Goal: Share content: Share content

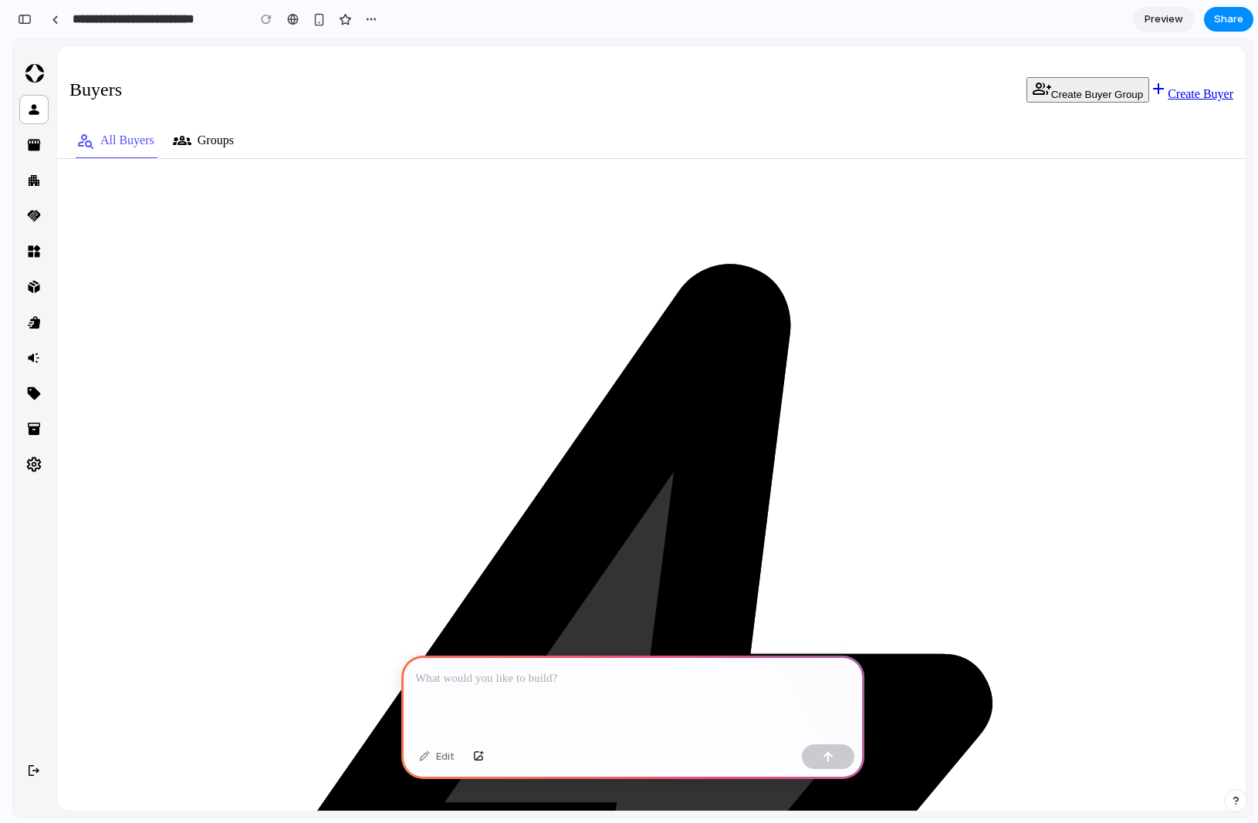
click at [507, 692] on div at bounding box center [632, 697] width 463 height 83
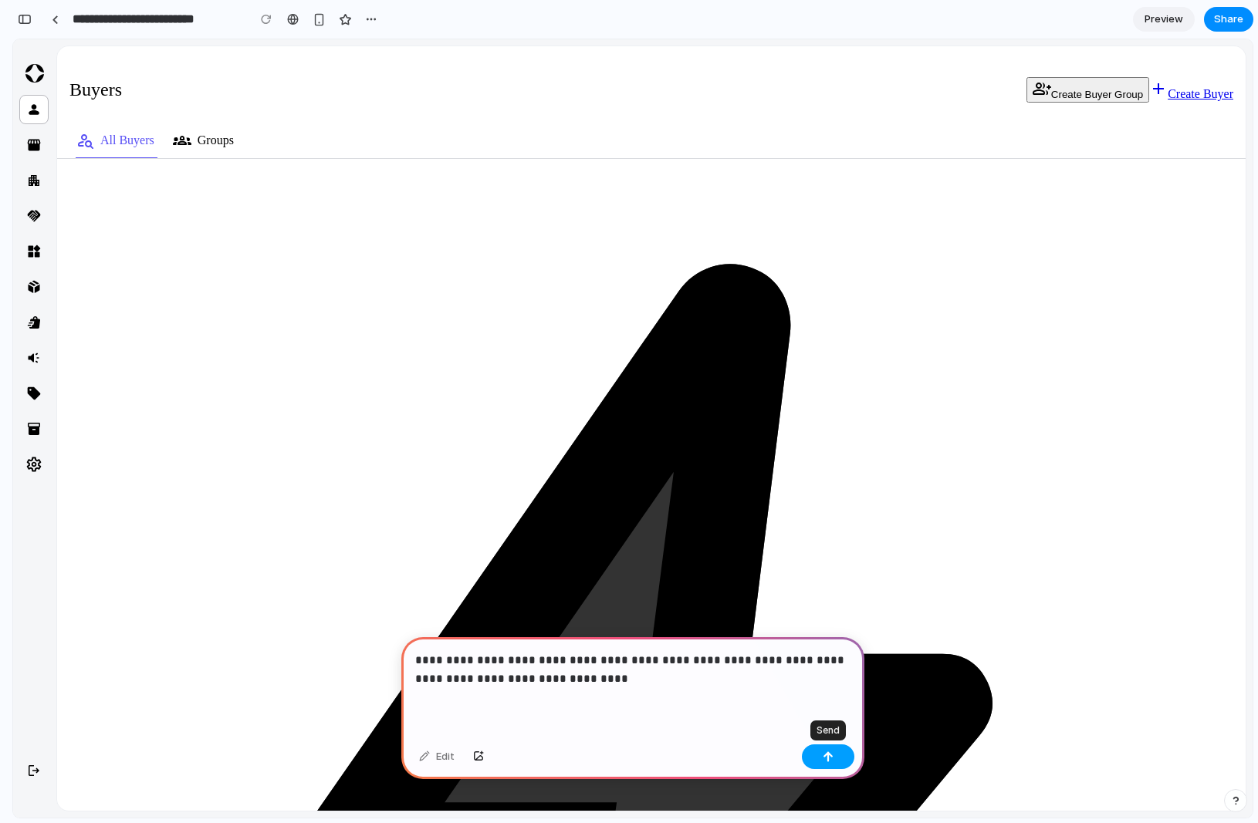
click at [826, 753] on div "button" at bounding box center [827, 756] width 11 height 11
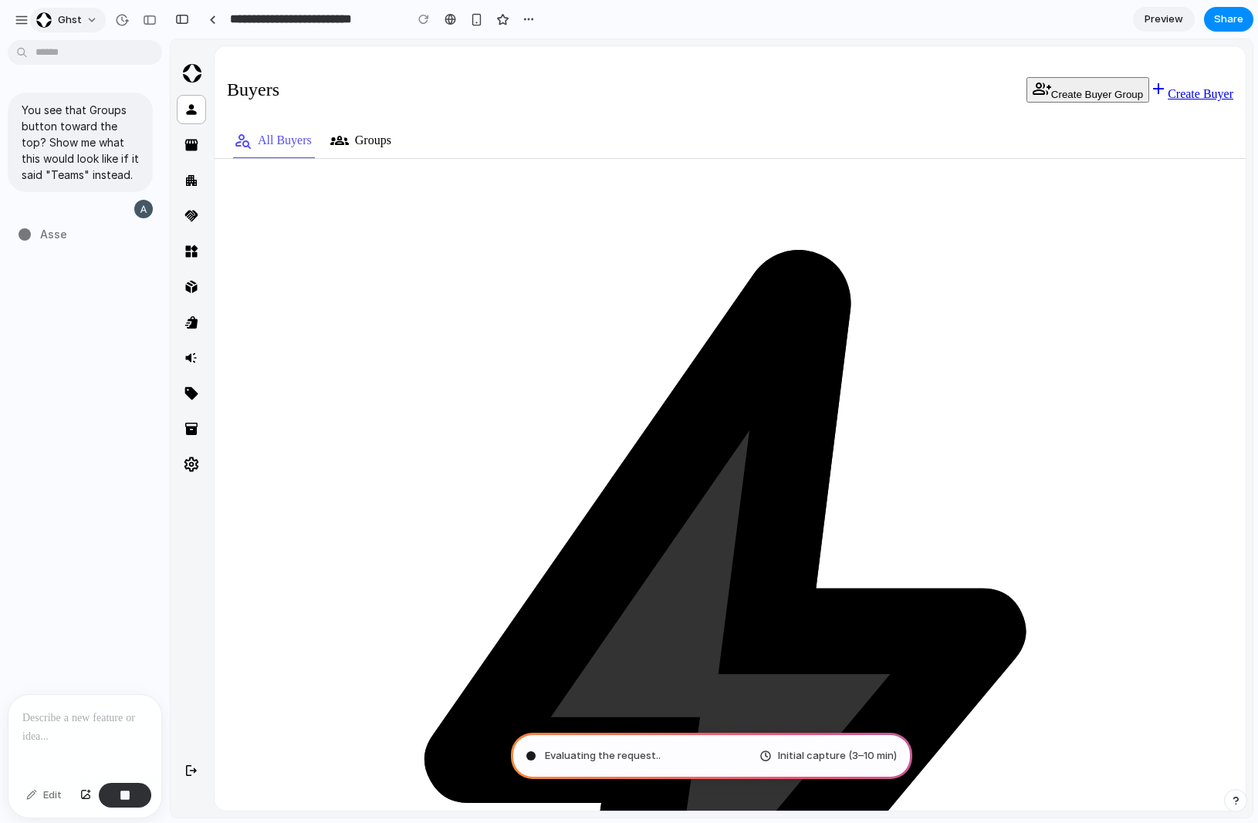
click at [66, 24] on span "ghst" at bounding box center [70, 19] width 24 height 15
click at [24, 17] on div "Settings Invite members Change theme Sign out" at bounding box center [629, 411] width 1258 height 823
click at [15, 17] on div "button" at bounding box center [22, 20] width 14 height 14
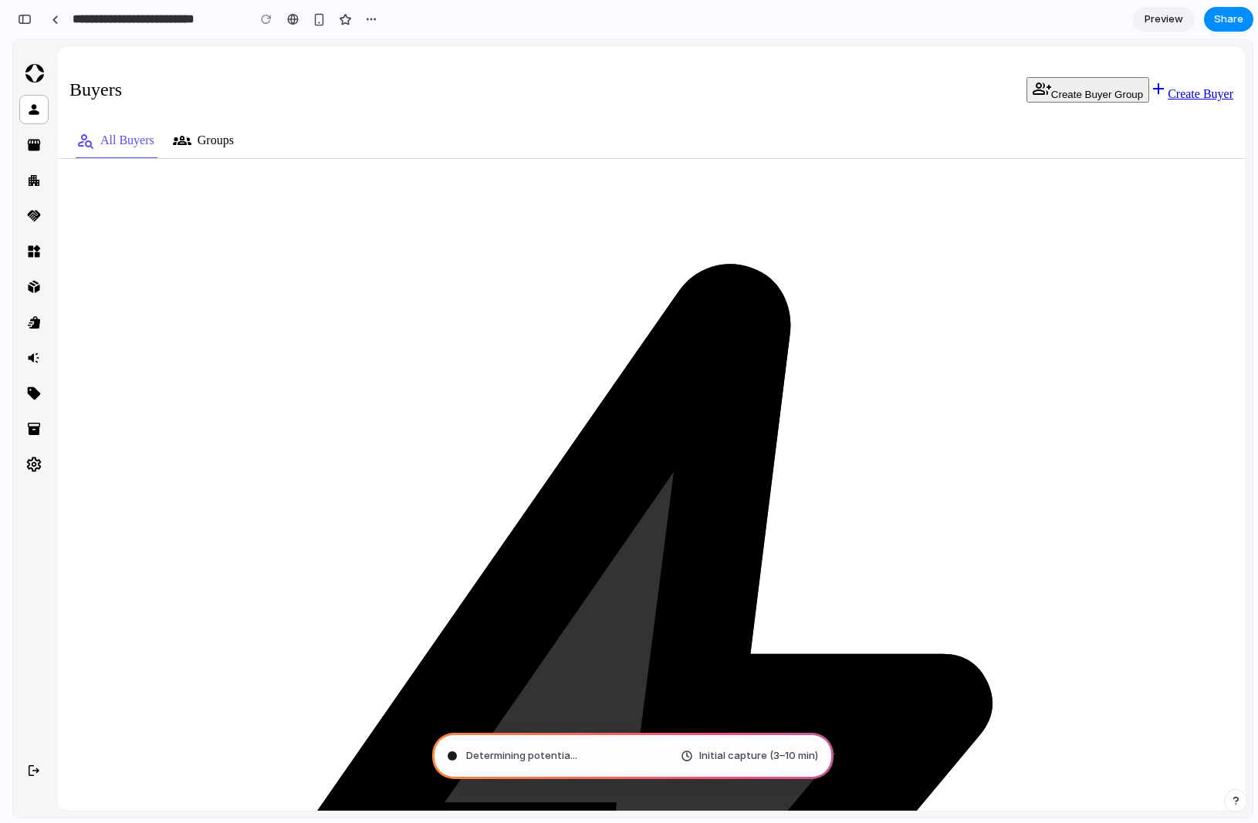
type input "**********"
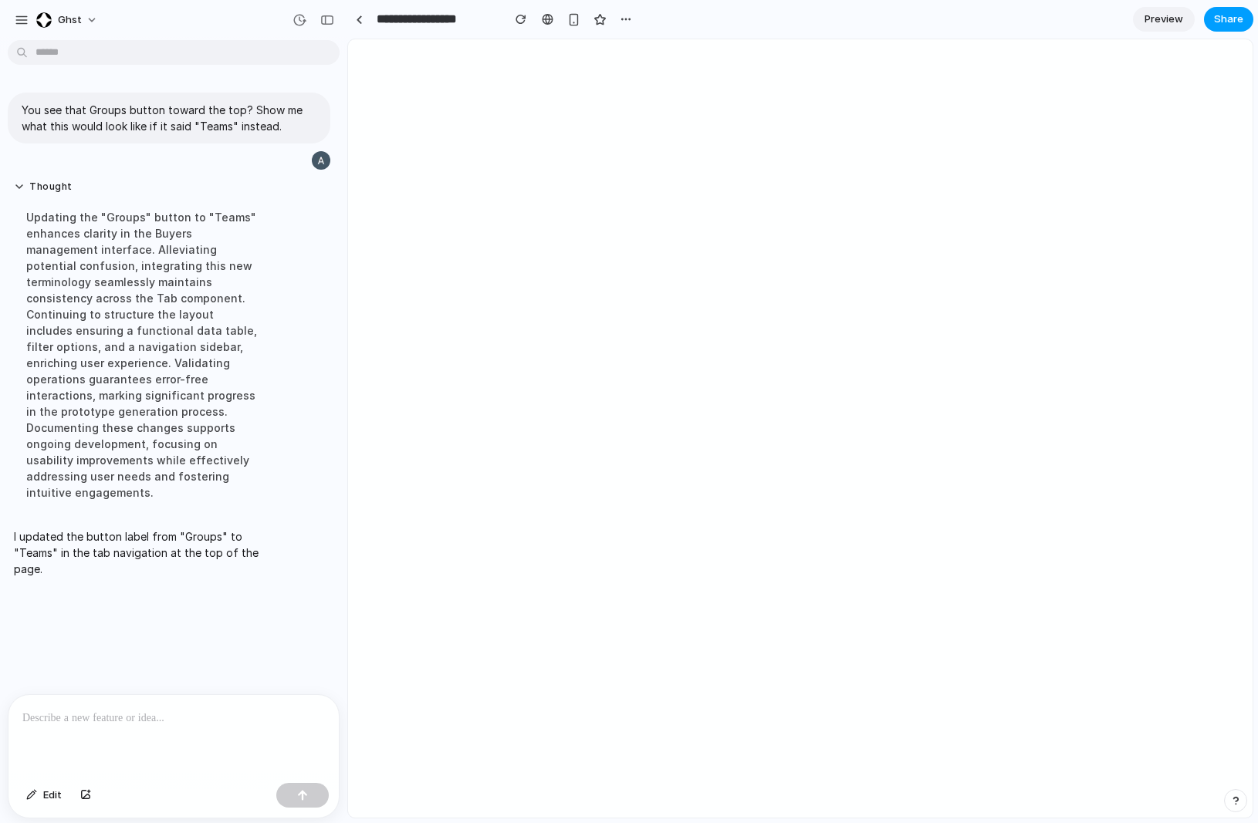
click at [1234, 15] on span "Share" at bounding box center [1228, 19] width 29 height 15
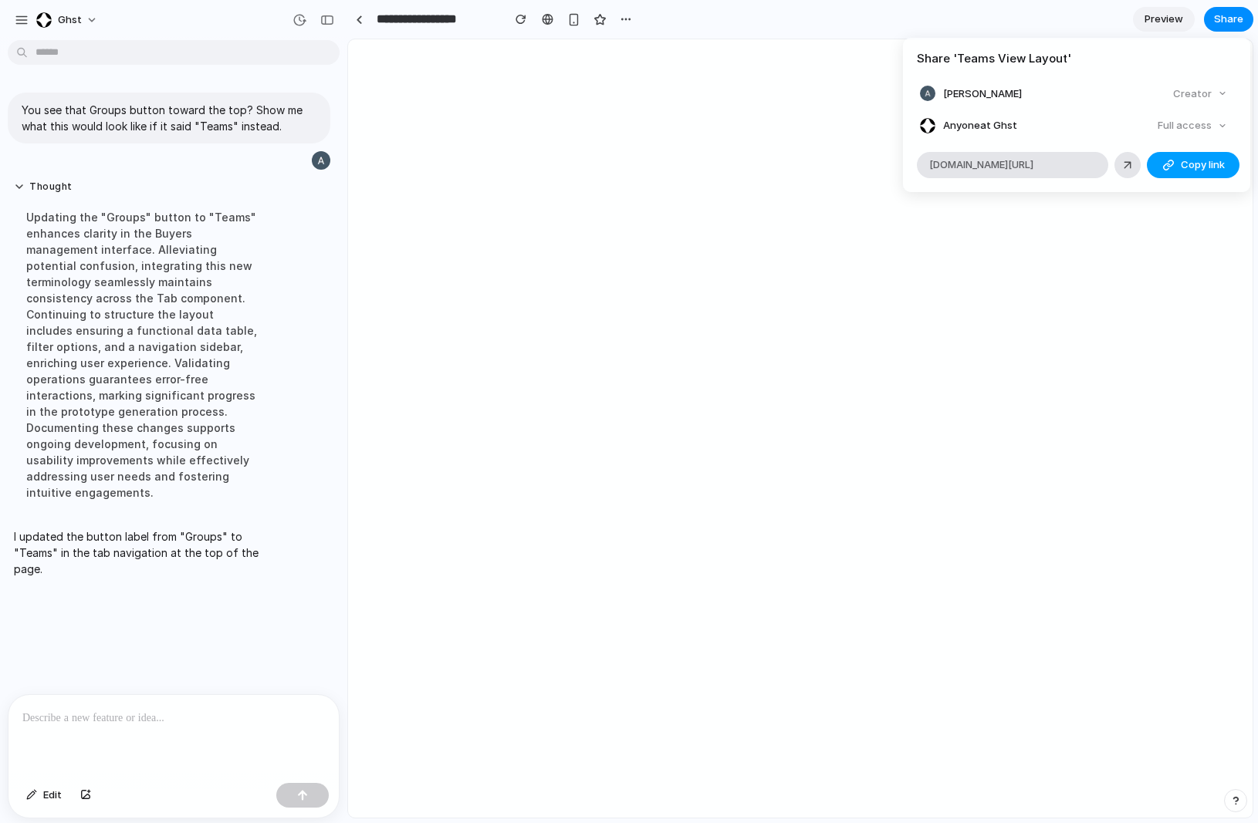
click at [1202, 167] on span "Copy link" at bounding box center [1202, 164] width 44 height 15
click at [778, 92] on div "Share ' Teams View Layout ' [PERSON_NAME] Creator Anyone at Ghst Full access [D…" at bounding box center [629, 411] width 1258 height 823
